Goal: Transaction & Acquisition: Purchase product/service

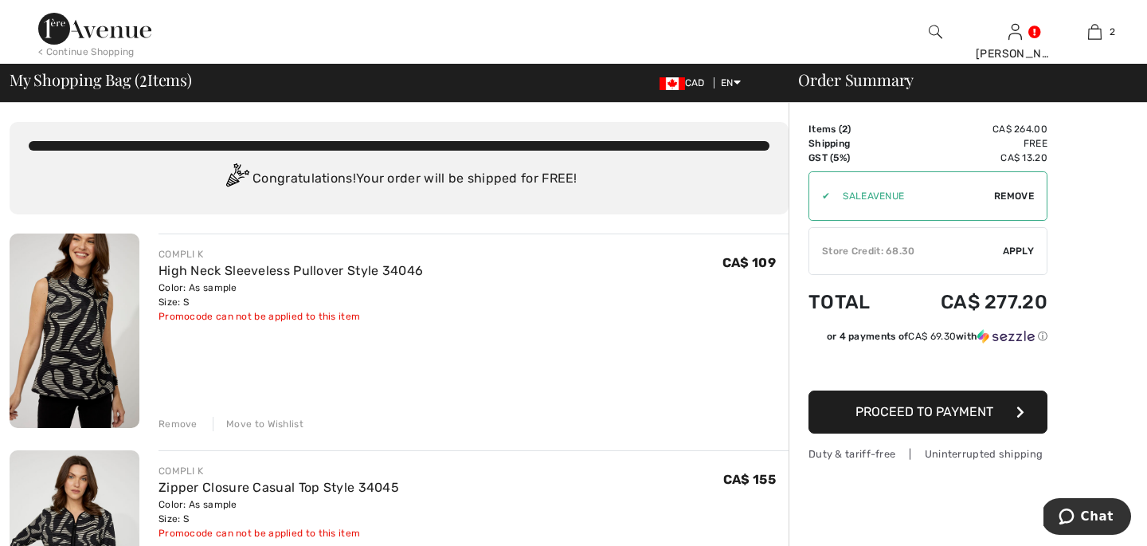
click at [1018, 248] on span "Apply" at bounding box center [1019, 251] width 32 height 14
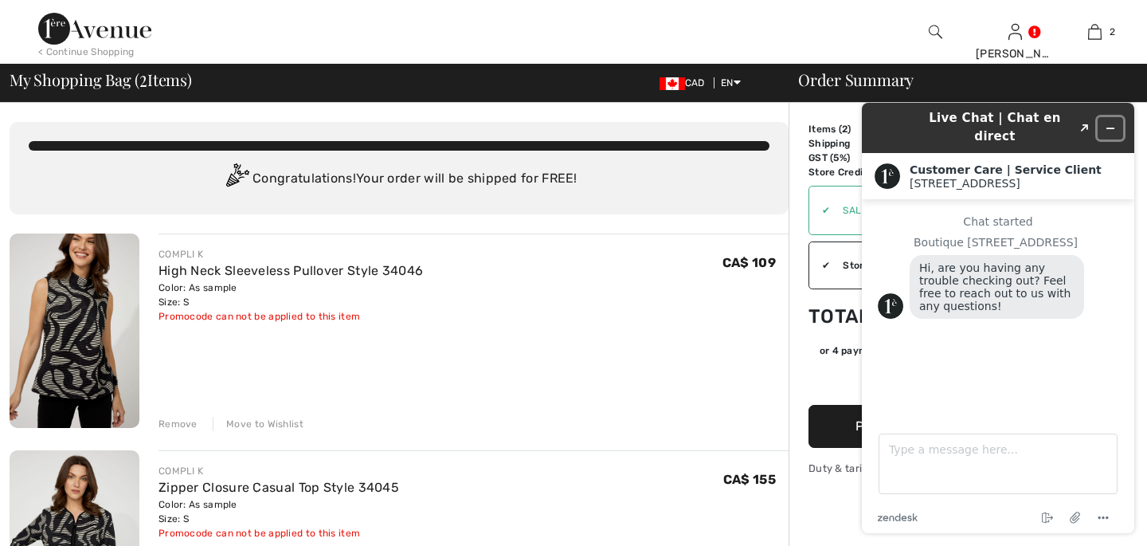
click at [1112, 128] on icon "Minimize widget" at bounding box center [1110, 128] width 7 height 0
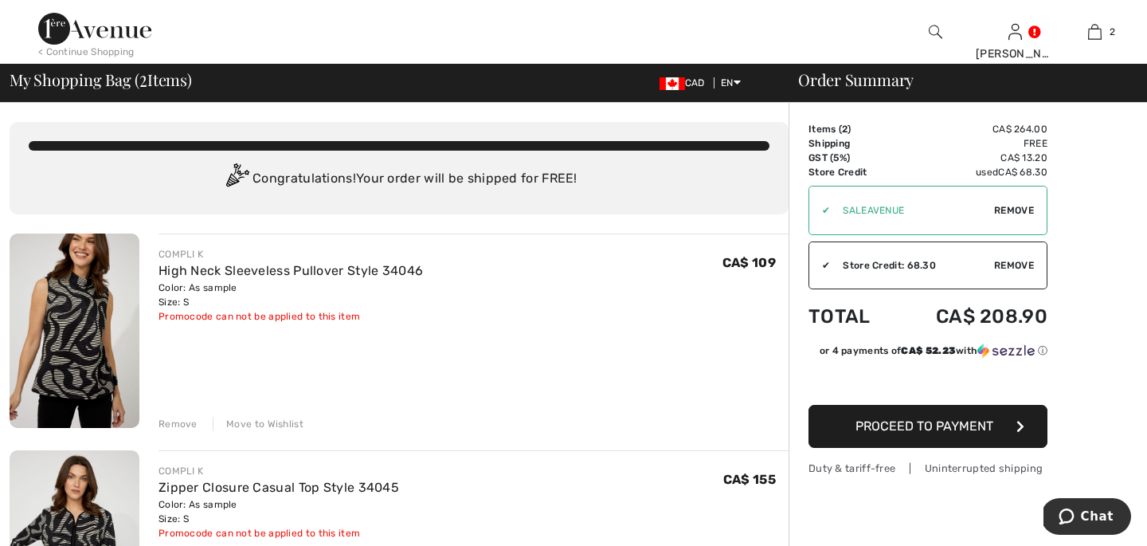
click at [910, 425] on span "Proceed to Payment" at bounding box center [925, 425] width 138 height 15
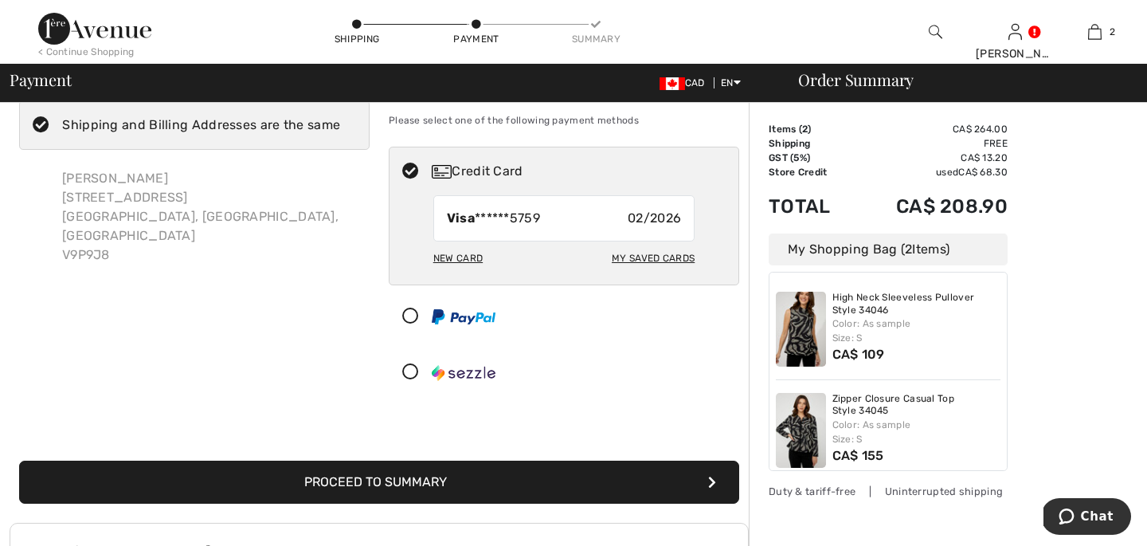
scroll to position [46, 0]
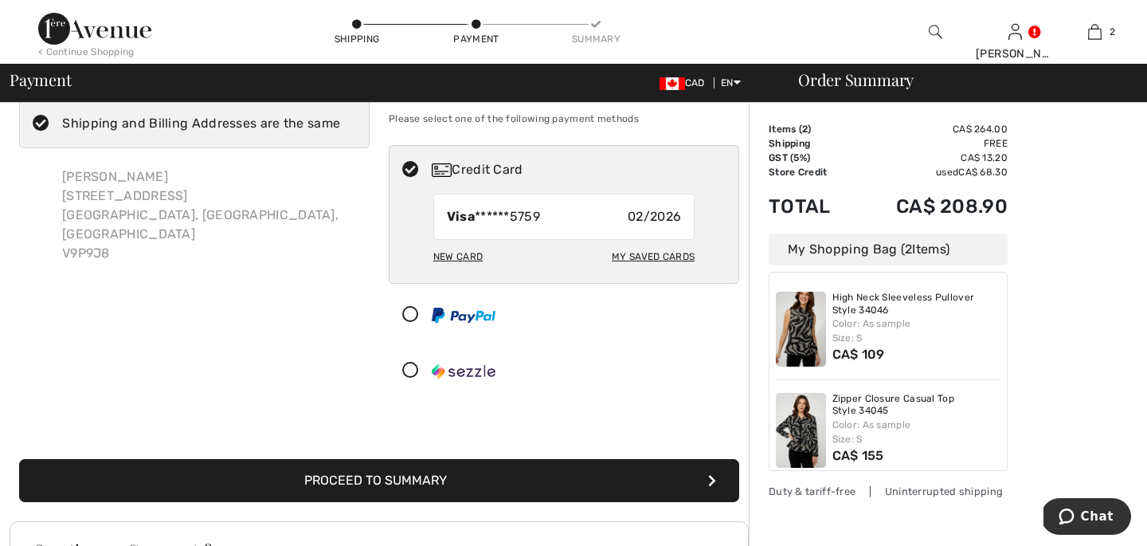
click at [392, 481] on button "Proceed to Summary" at bounding box center [379, 480] width 720 height 43
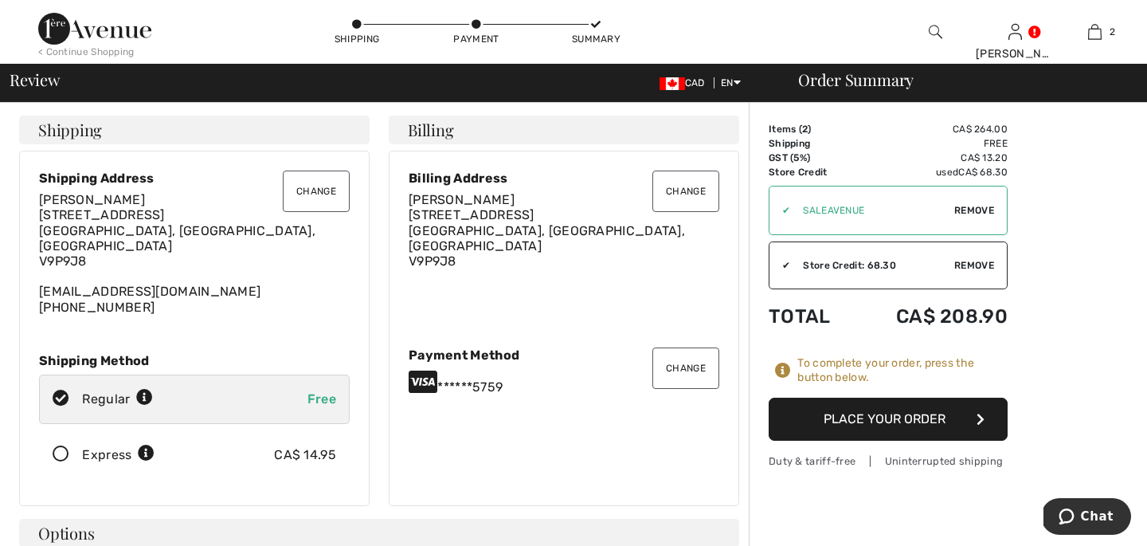
click at [61, 446] on icon at bounding box center [61, 454] width 42 height 17
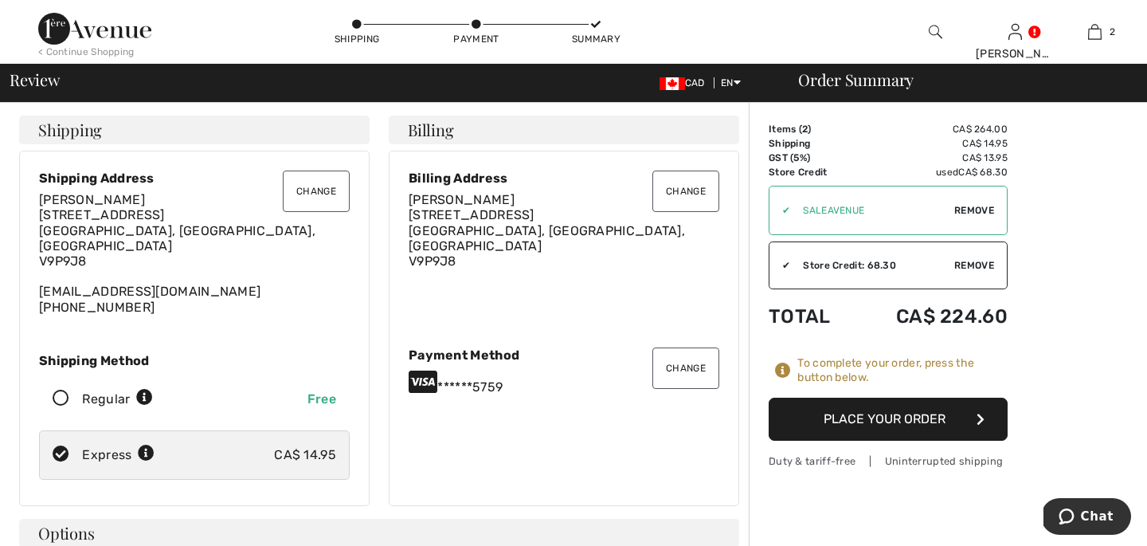
click at [891, 419] on button "Place Your Order" at bounding box center [888, 419] width 239 height 43
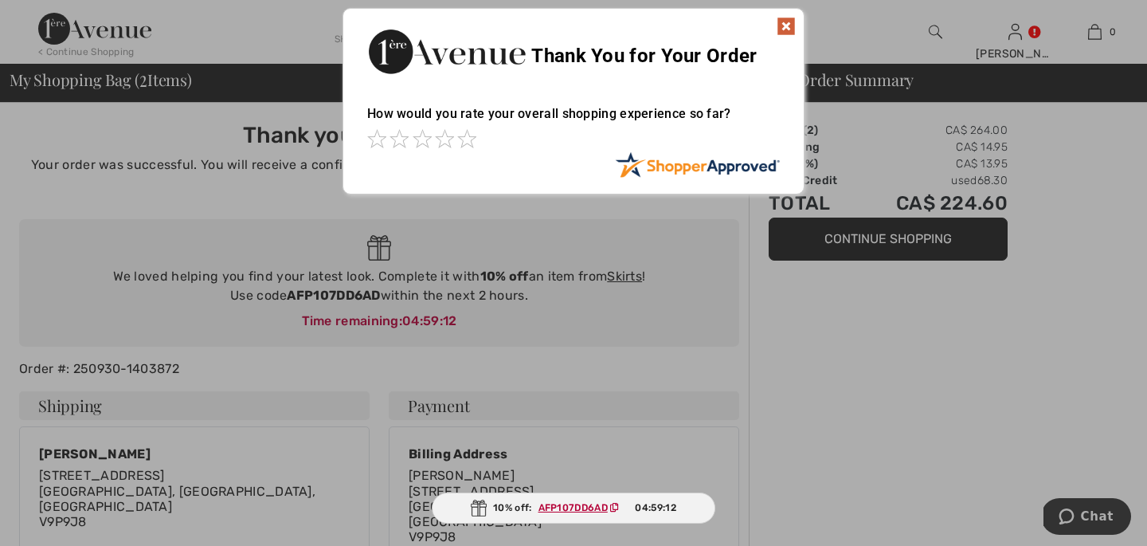
click at [783, 23] on img at bounding box center [786, 26] width 19 height 19
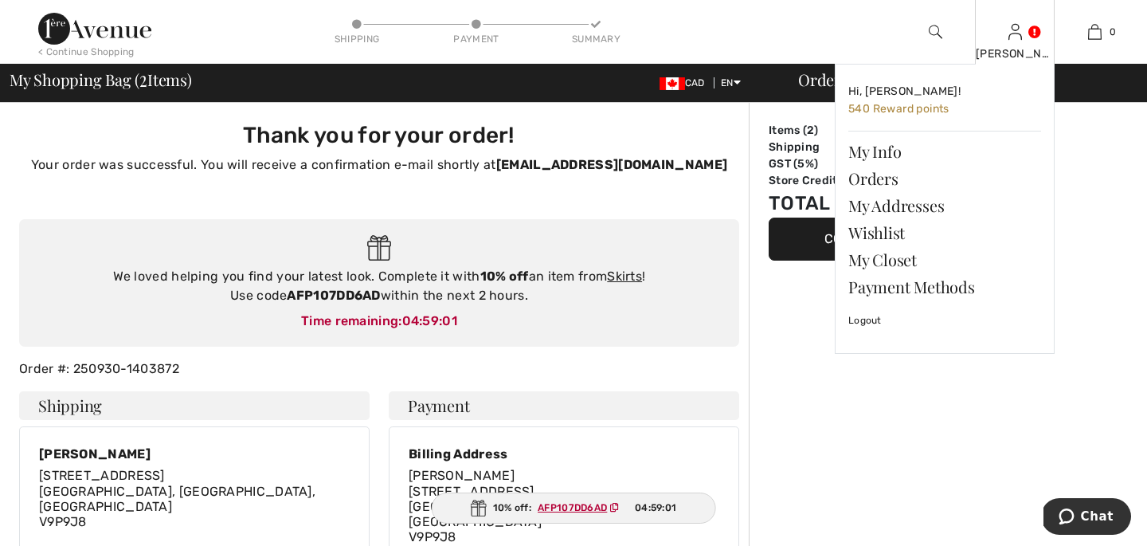
click at [1025, 33] on div "Aileen Hi, Aileen! 540 Reward points My Info Orders My Addresses Wishlist My Cl…" at bounding box center [1015, 32] width 80 height 64
click at [1022, 28] on link at bounding box center [1016, 31] width 14 height 15
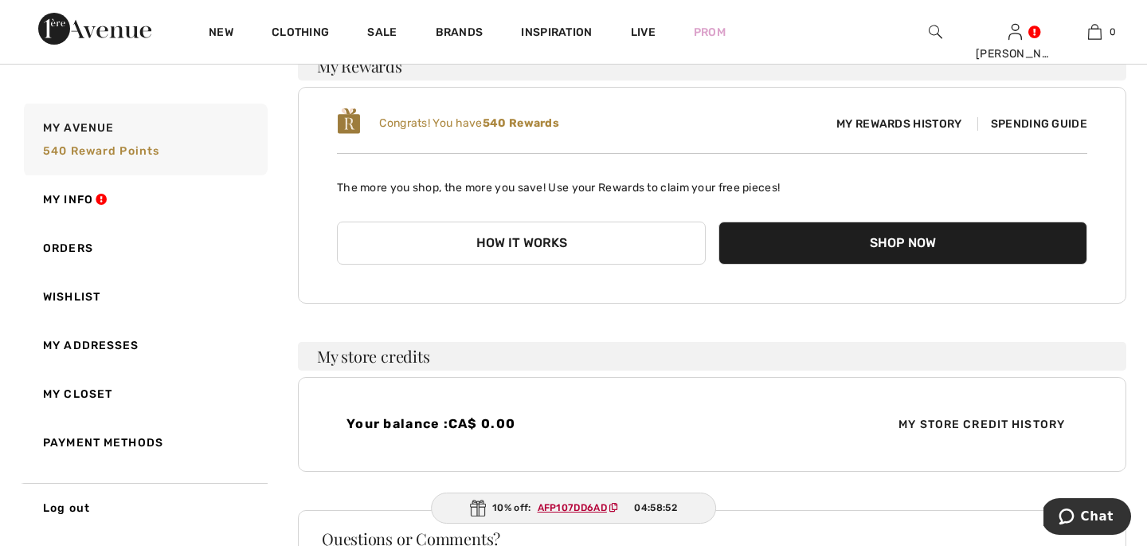
scroll to position [238, 0]
